Goal: Transaction & Acquisition: Obtain resource

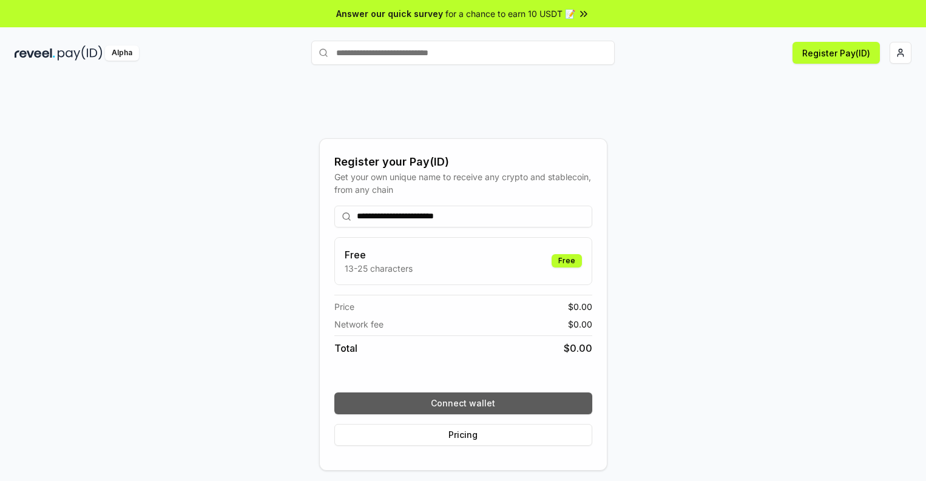
type input "**********"
click at [463, 403] on button "Connect wallet" at bounding box center [464, 404] width 258 height 22
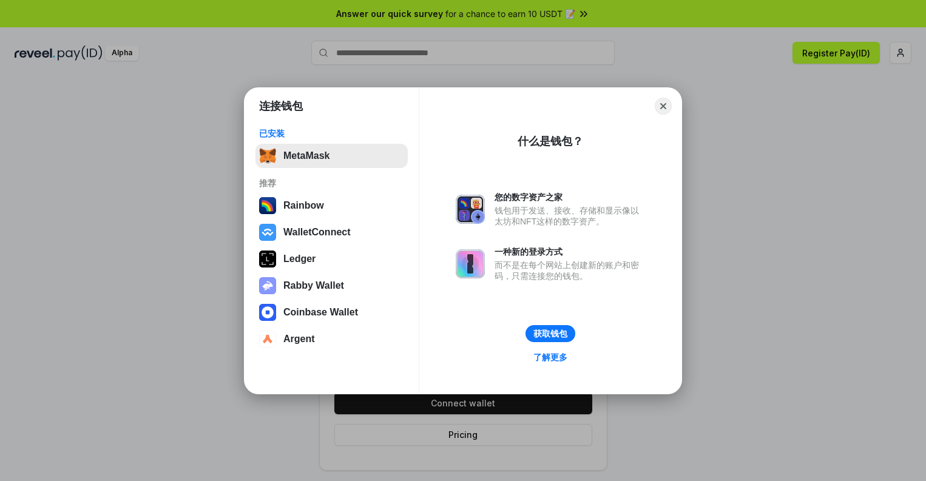
click at [331, 155] on button "MetaMask" at bounding box center [332, 156] width 152 height 24
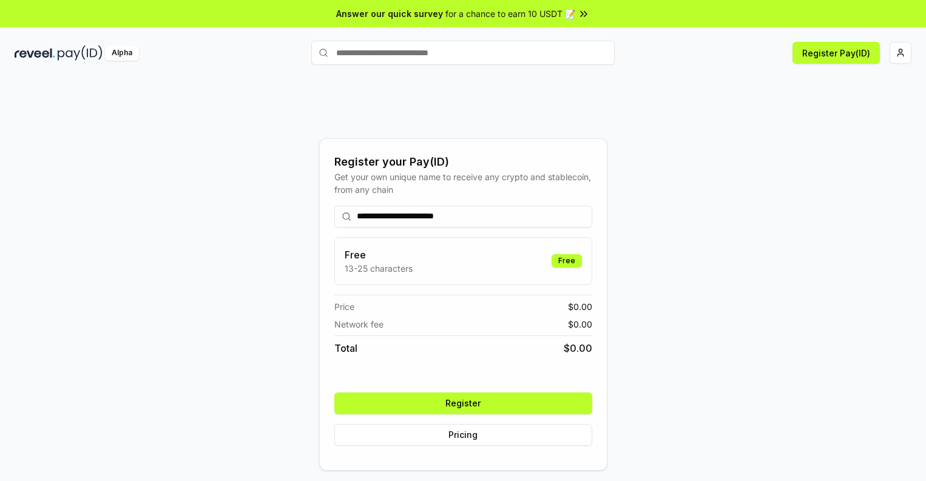
click at [463, 403] on button "Register" at bounding box center [464, 404] width 258 height 22
